Goal: Task Accomplishment & Management: Use online tool/utility

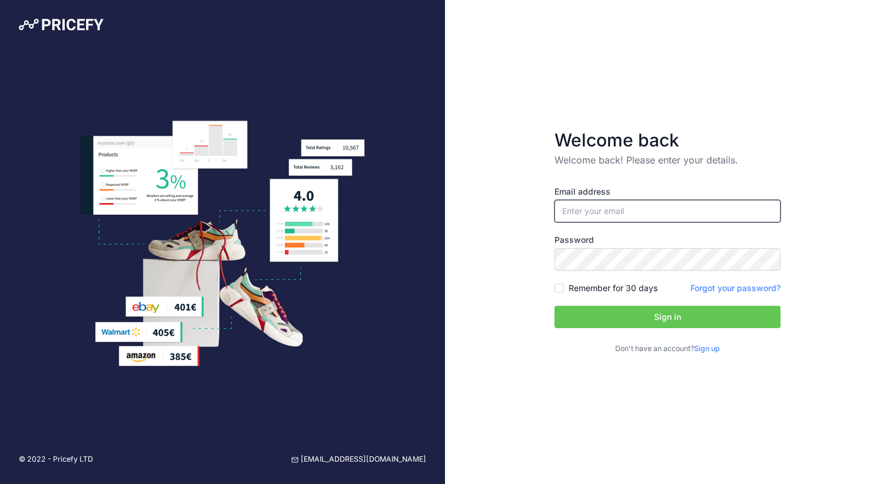
type input "[EMAIL_ADDRESS][DOMAIN_NAME]"
click at [623, 314] on button "Sign in" at bounding box center [668, 317] width 226 height 22
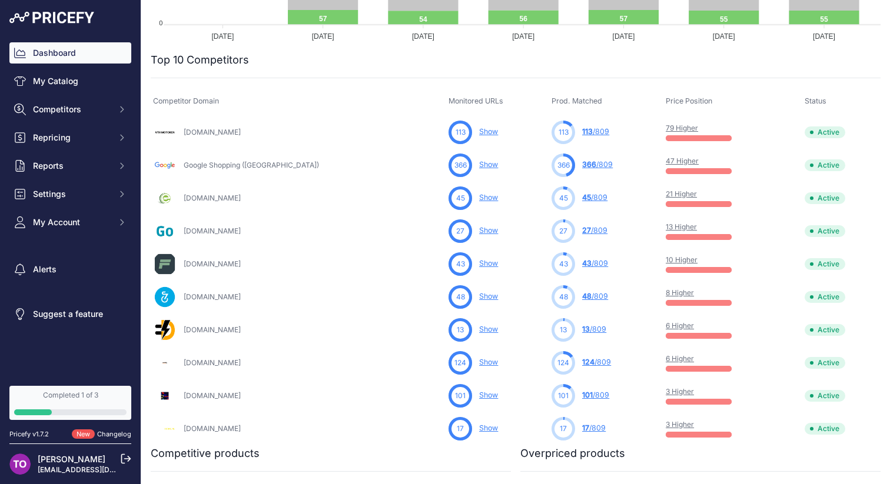
scroll to position [337, 0]
click at [666, 261] on link "10 Higher" at bounding box center [682, 260] width 32 height 9
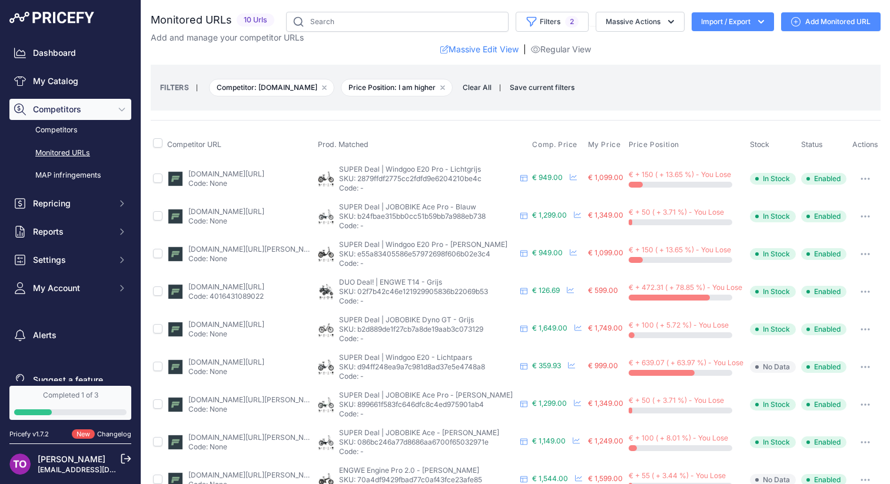
click at [70, 98] on div "Dashboard My Catalog Competitors Competitors Monitored URLs MAP infringements R…" at bounding box center [70, 170] width 122 height 257
click at [76, 124] on link "Competitors" at bounding box center [70, 130] width 122 height 21
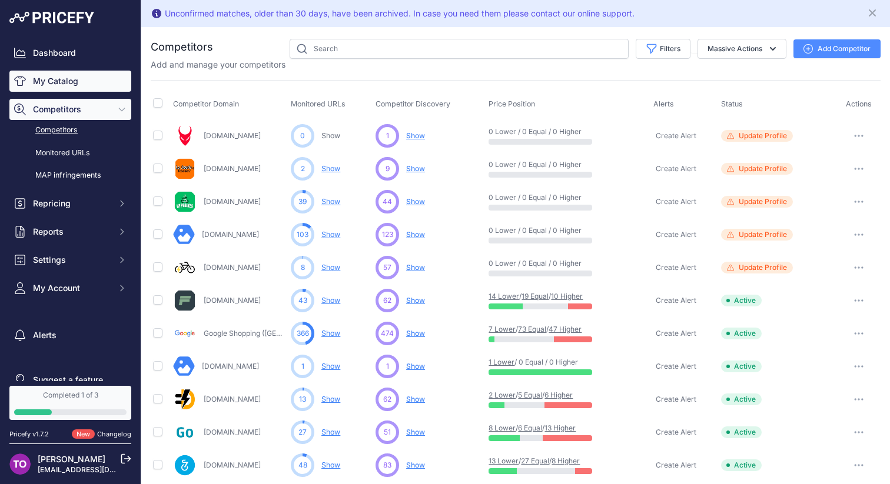
click at [88, 77] on link "My Catalog" at bounding box center [70, 81] width 122 height 21
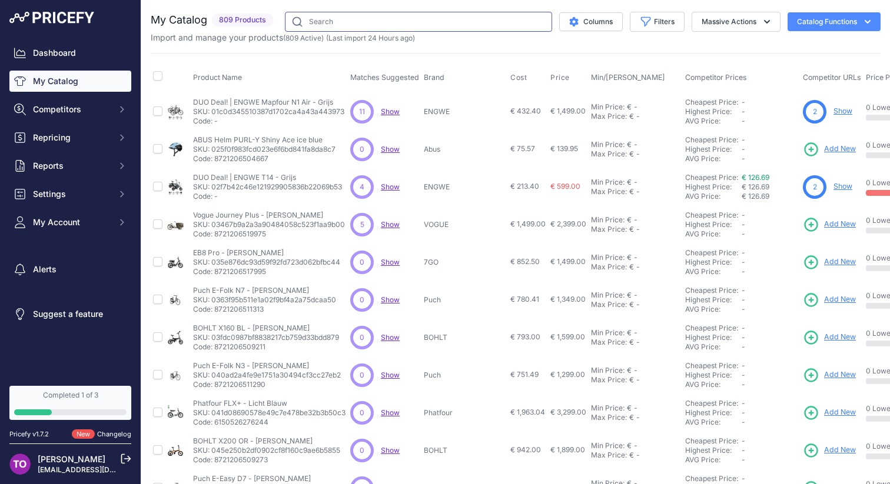
click at [447, 28] on input "text" at bounding box center [418, 22] width 267 height 20
type input "knog"
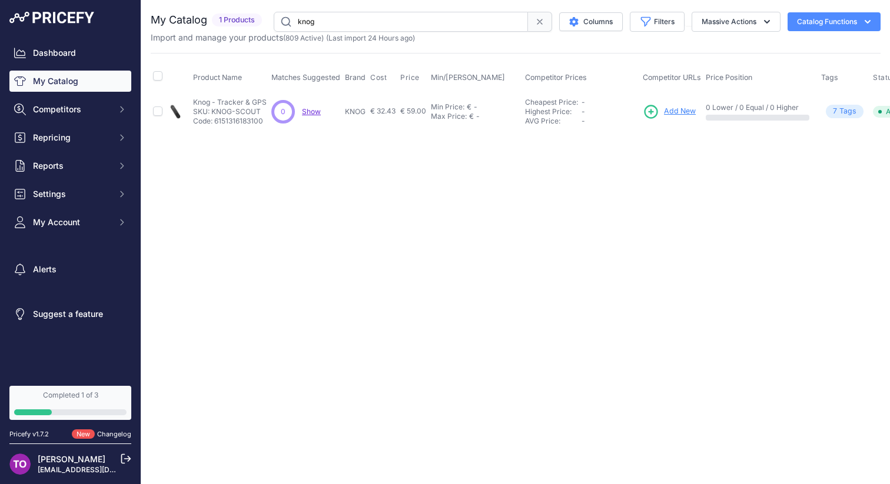
click at [310, 111] on span "Show" at bounding box center [311, 111] width 19 height 9
